Goal: Information Seeking & Learning: Check status

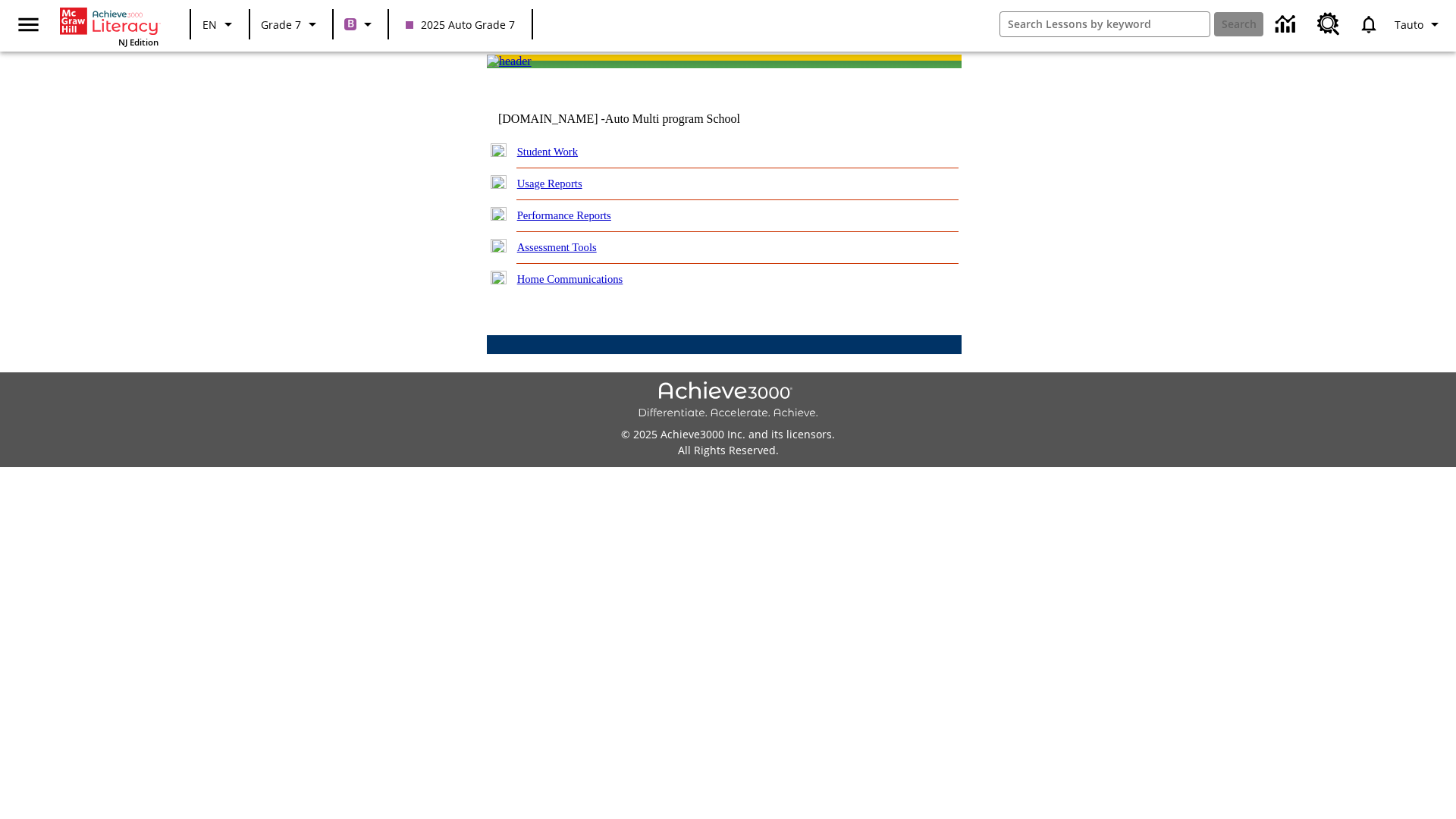
click at [580, 222] on link "Performance Reports" at bounding box center [564, 215] width 94 height 12
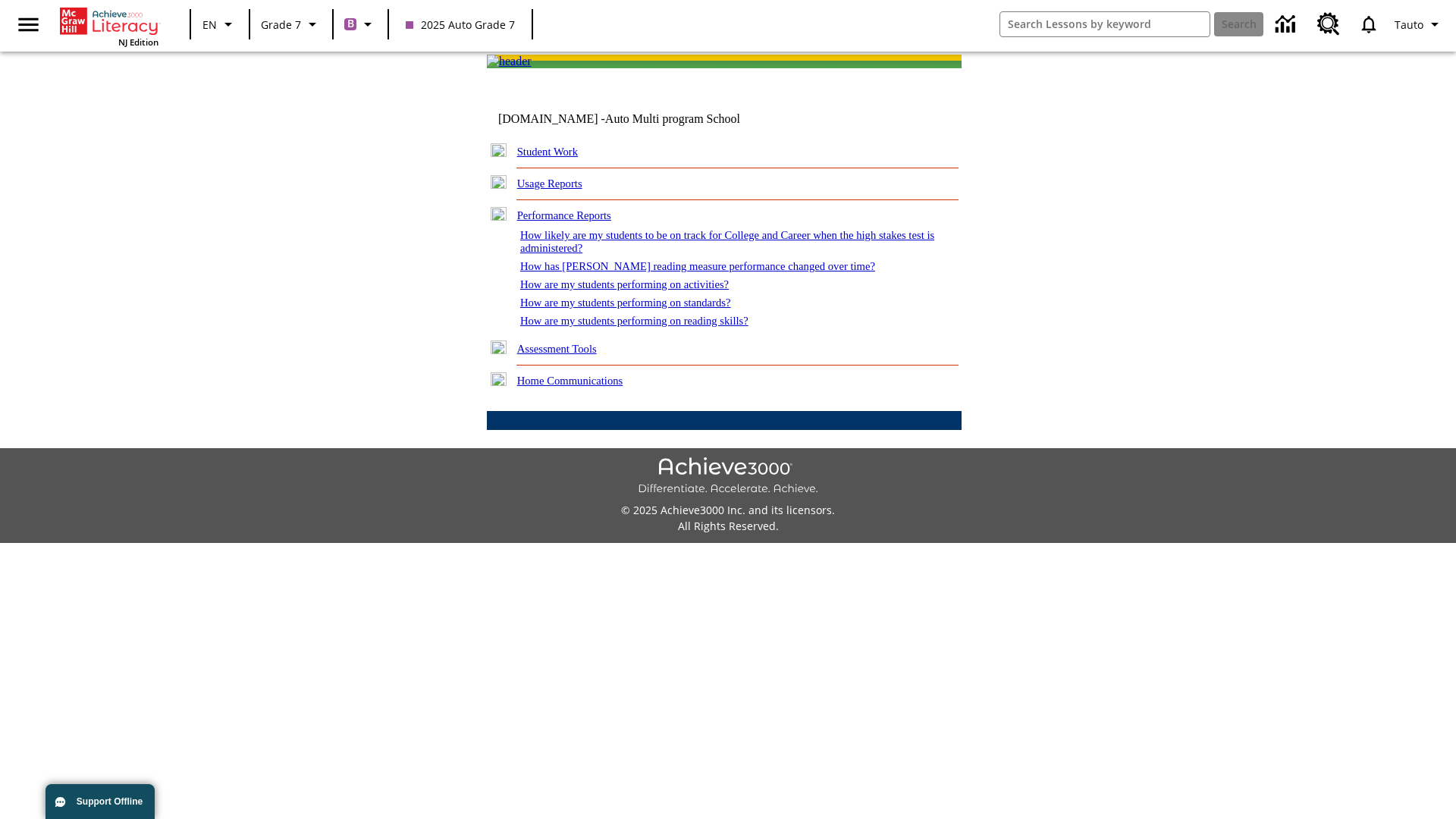
click at [639, 290] on link "How are my students performing on activities?" at bounding box center [625, 284] width 208 height 12
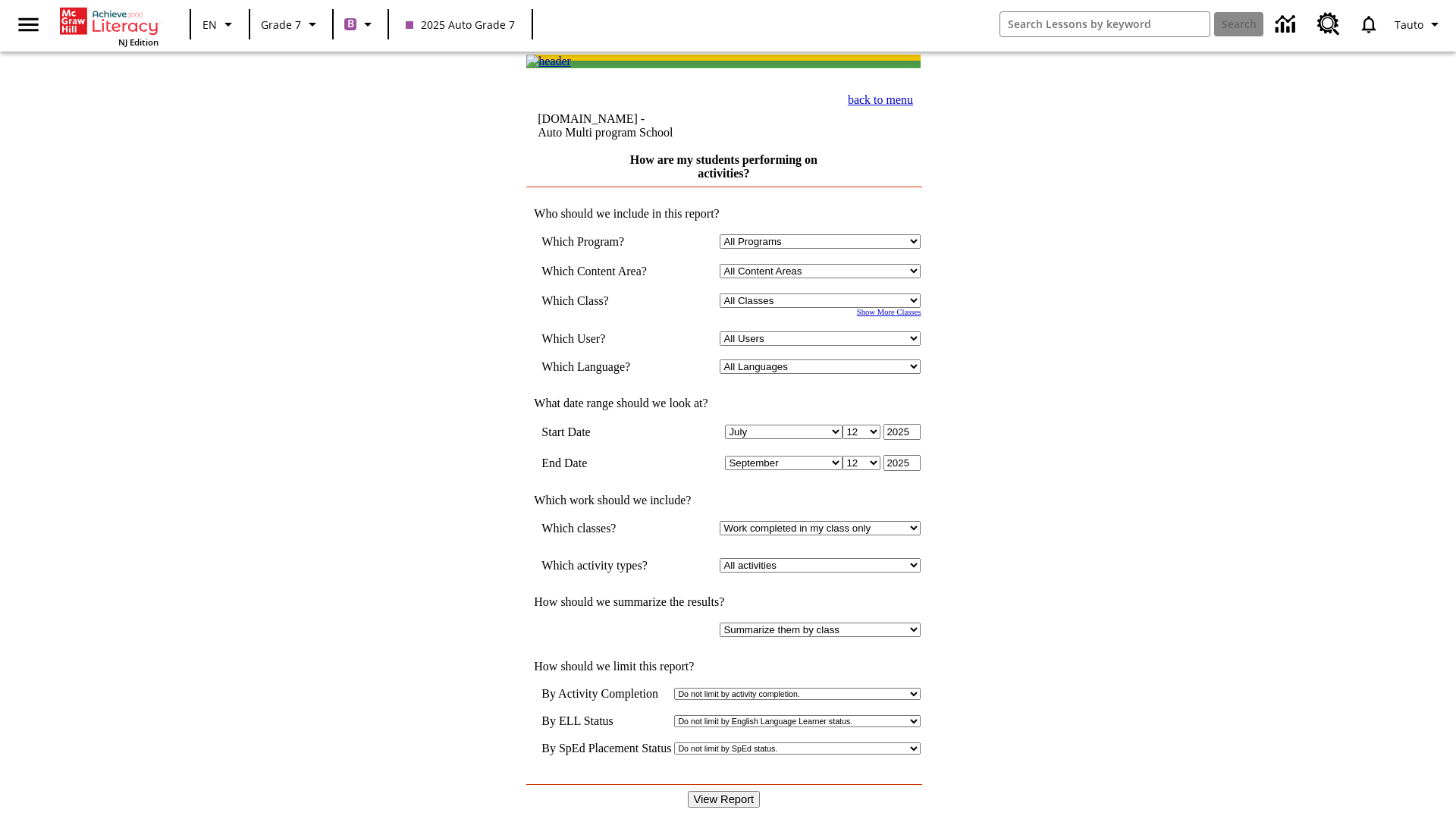
click at [725, 791] on input "View Report" at bounding box center [724, 799] width 73 height 17
select select "21437138"
select select "4"
click at [725, 791] on input "View Report" at bounding box center [724, 799] width 73 height 17
